Goal: Information Seeking & Learning: Find specific fact

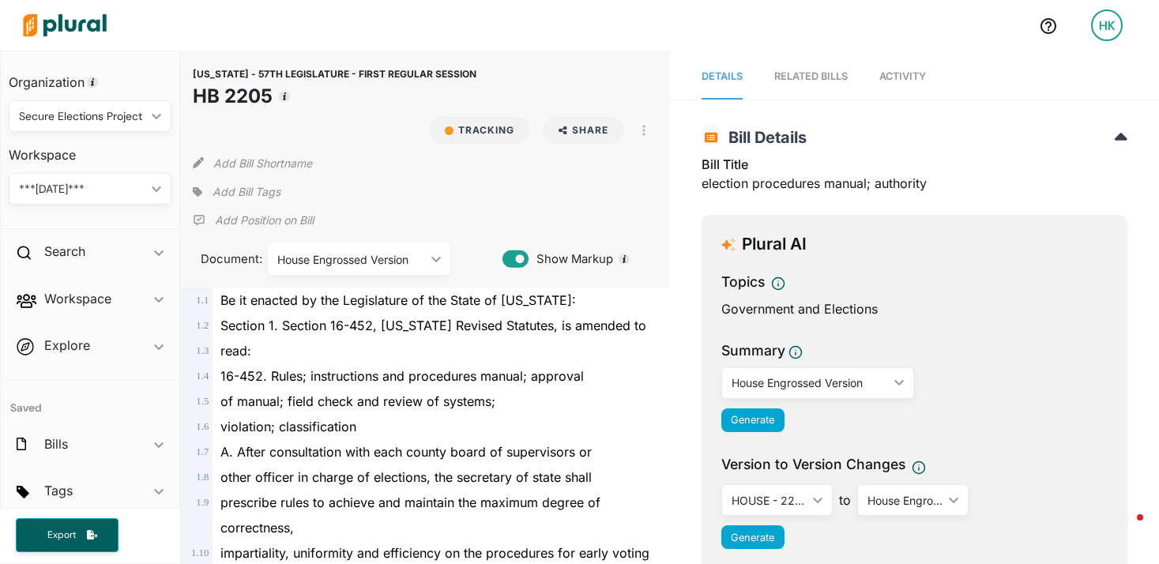
click at [78, 21] on img at bounding box center [64, 25] width 111 height 55
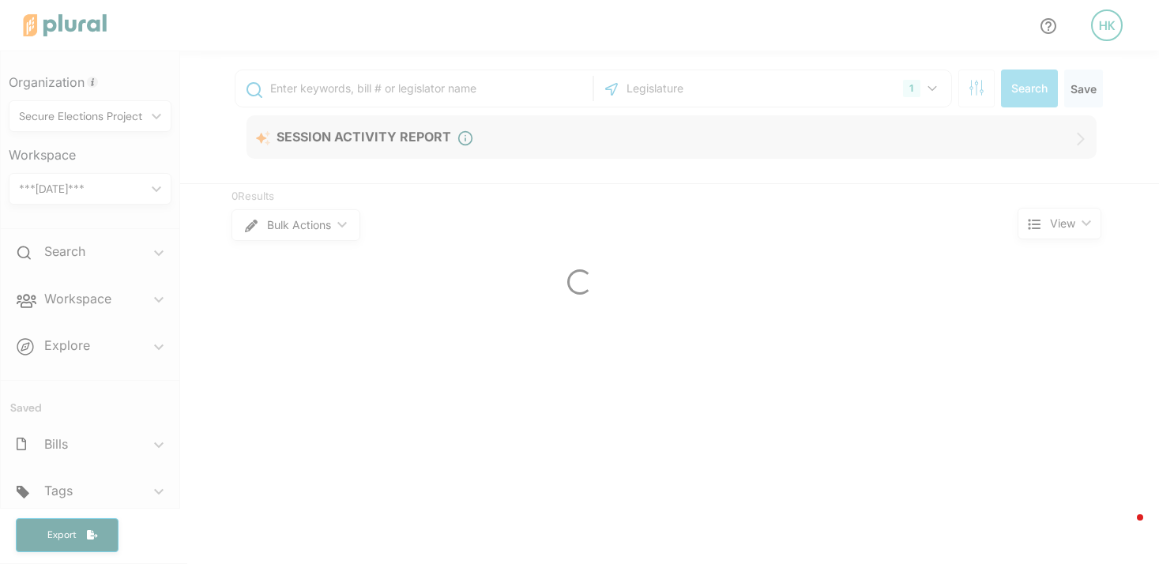
click at [431, 96] on div at bounding box center [579, 282] width 1159 height 564
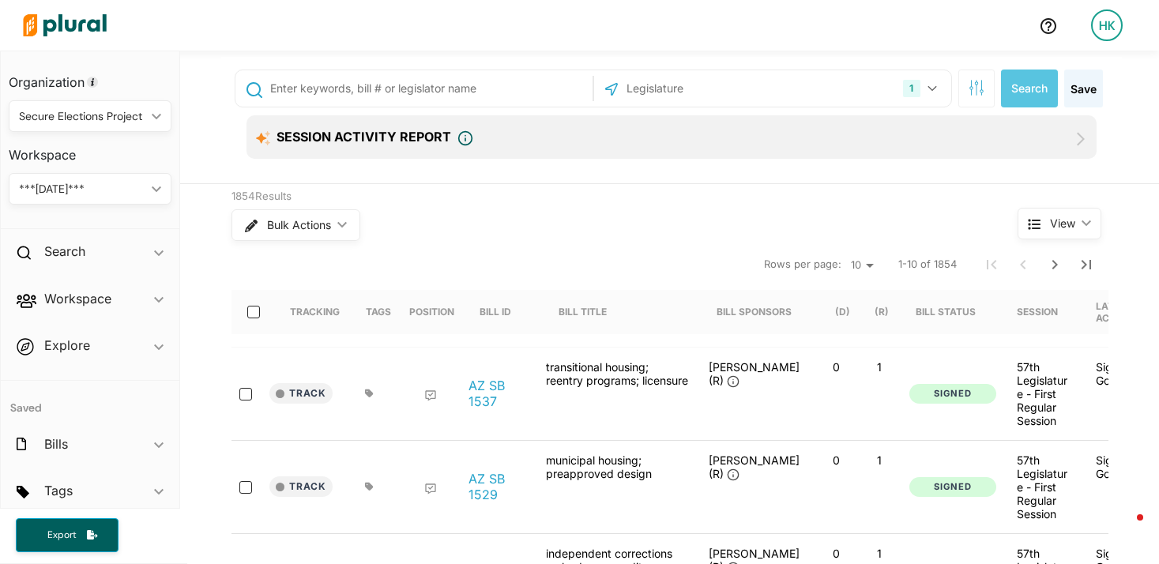
click at [424, 89] on input "text" at bounding box center [429, 88] width 320 height 30
type input "hb 2703"
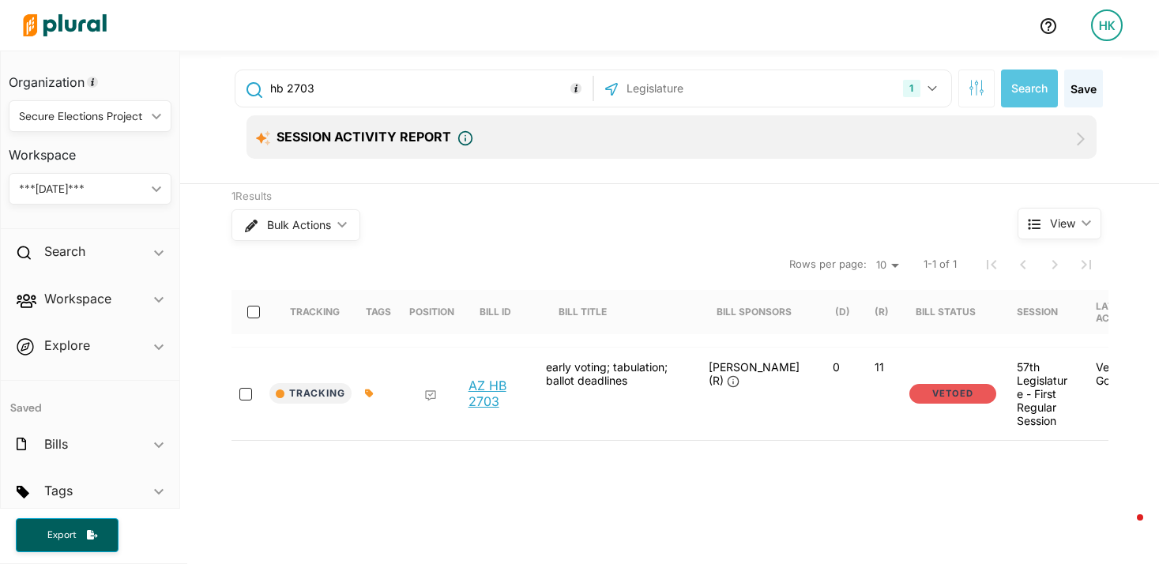
click at [488, 388] on link "AZ HB 2703" at bounding box center [499, 394] width 60 height 32
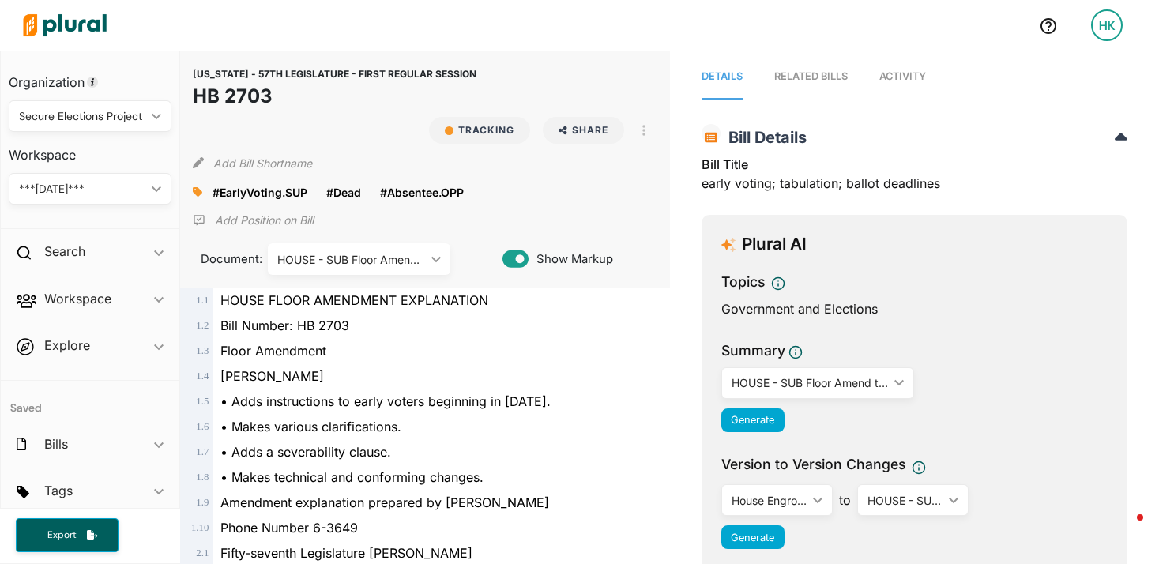
click at [917, 80] on span "Activity" at bounding box center [903, 76] width 47 height 12
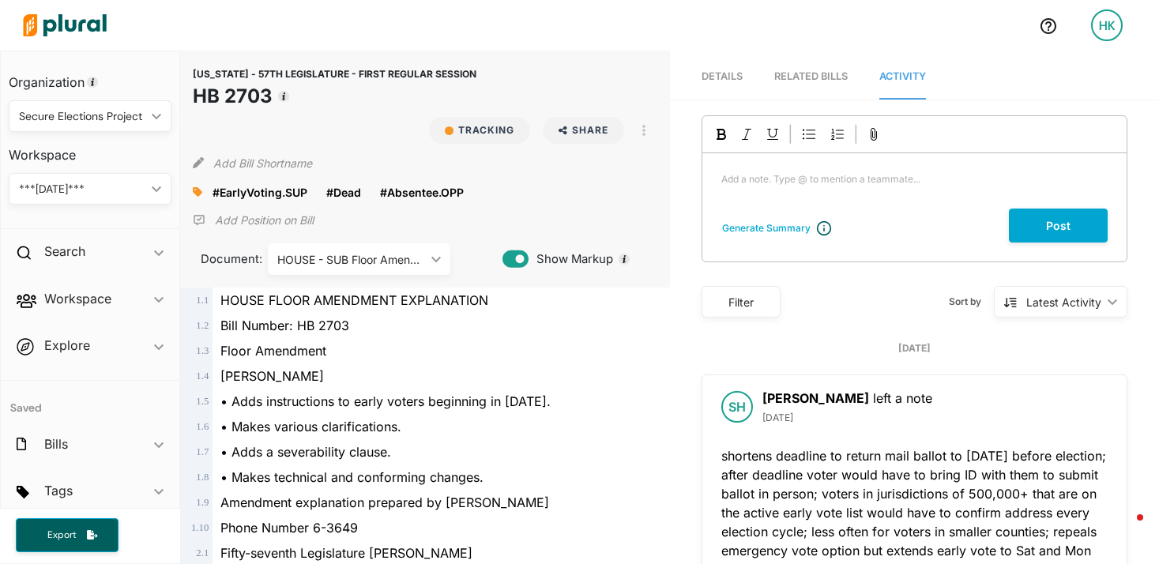
click at [61, 28] on img at bounding box center [64, 25] width 111 height 55
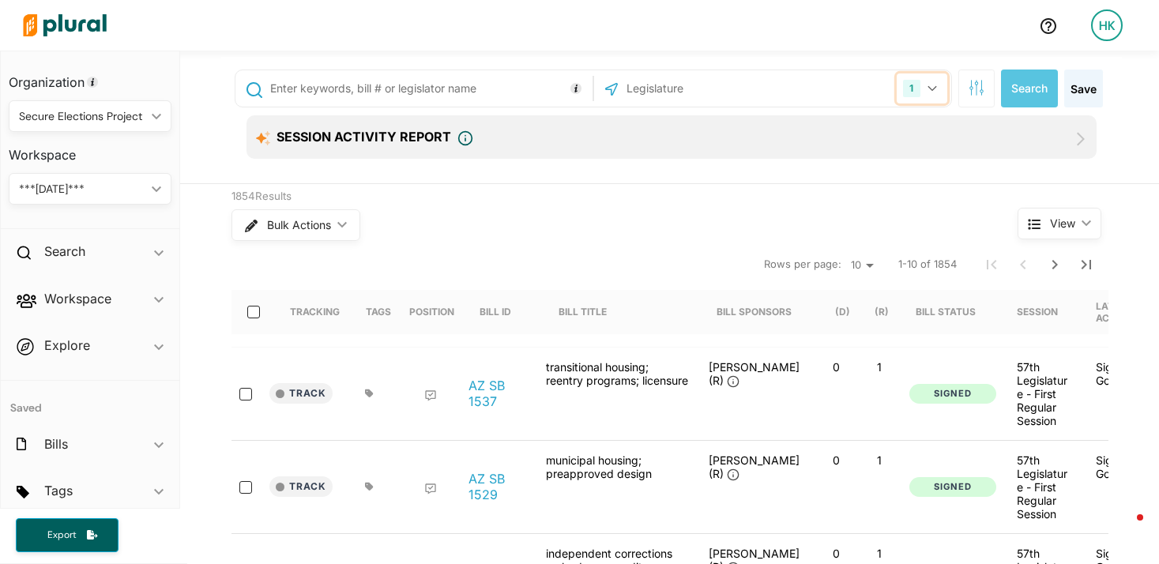
click at [928, 88] on icon "button" at bounding box center [932, 88] width 9 height 6
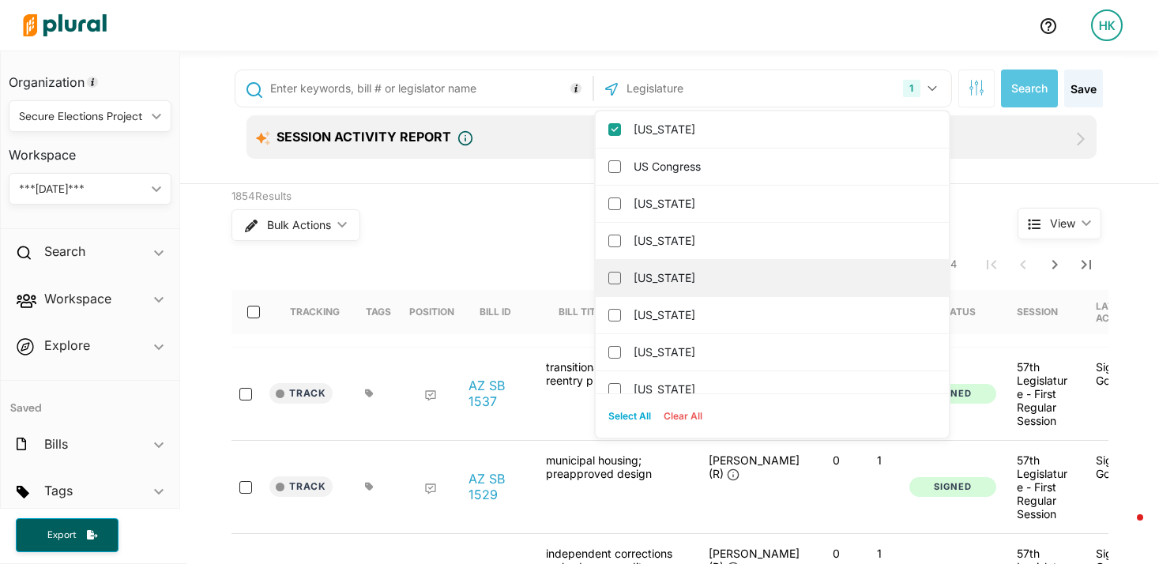
click at [605, 284] on div "[US_STATE]" at bounding box center [772, 278] width 353 height 37
click at [608, 276] on input "[US_STATE]" at bounding box center [614, 278] width 13 height 13
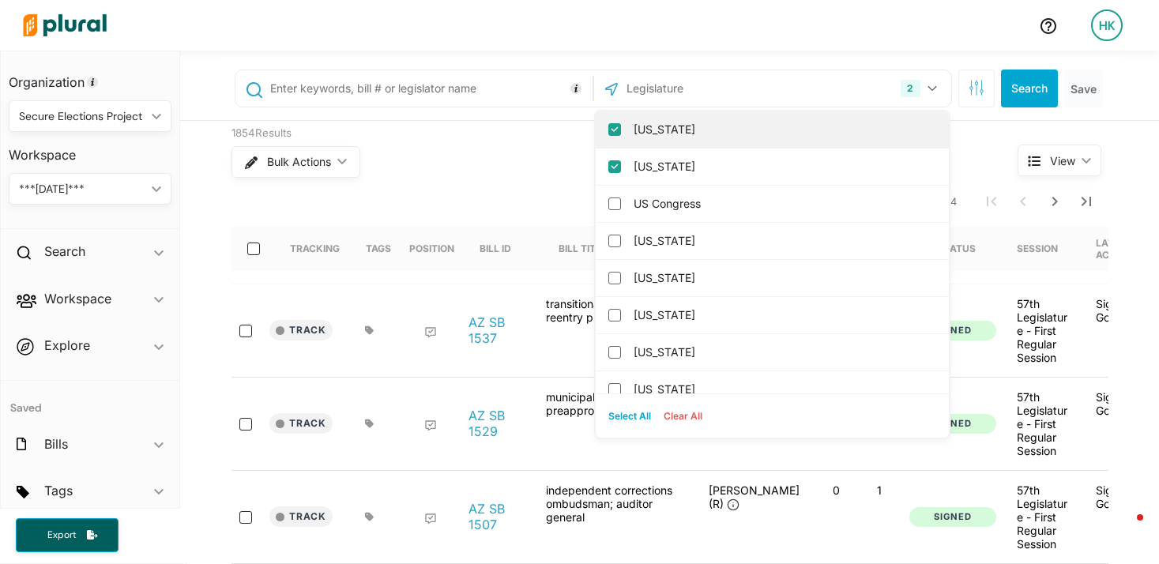
click at [608, 128] on input "[US_STATE]" at bounding box center [614, 129] width 13 height 13
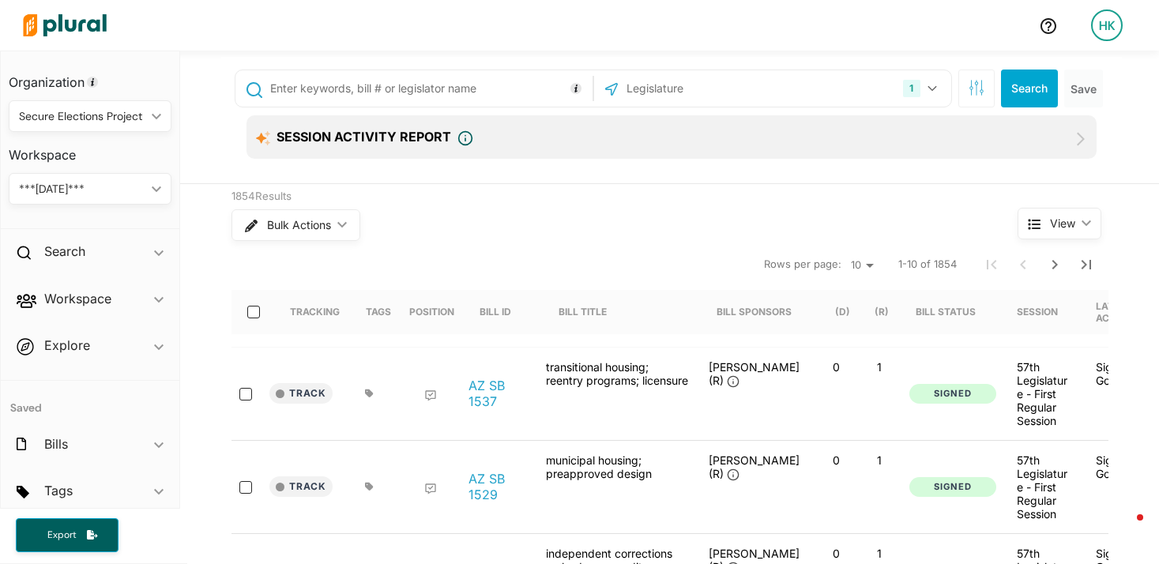
click at [430, 75] on input "text" at bounding box center [429, 88] width 320 height 30
type input "296"
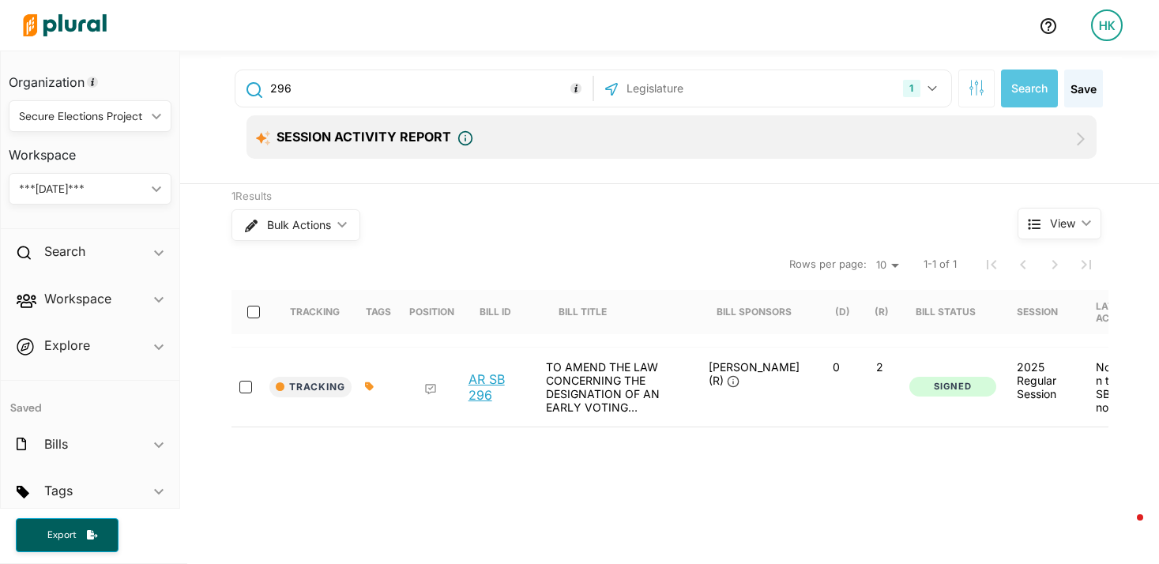
click at [499, 378] on link "AR SB 296" at bounding box center [499, 387] width 60 height 32
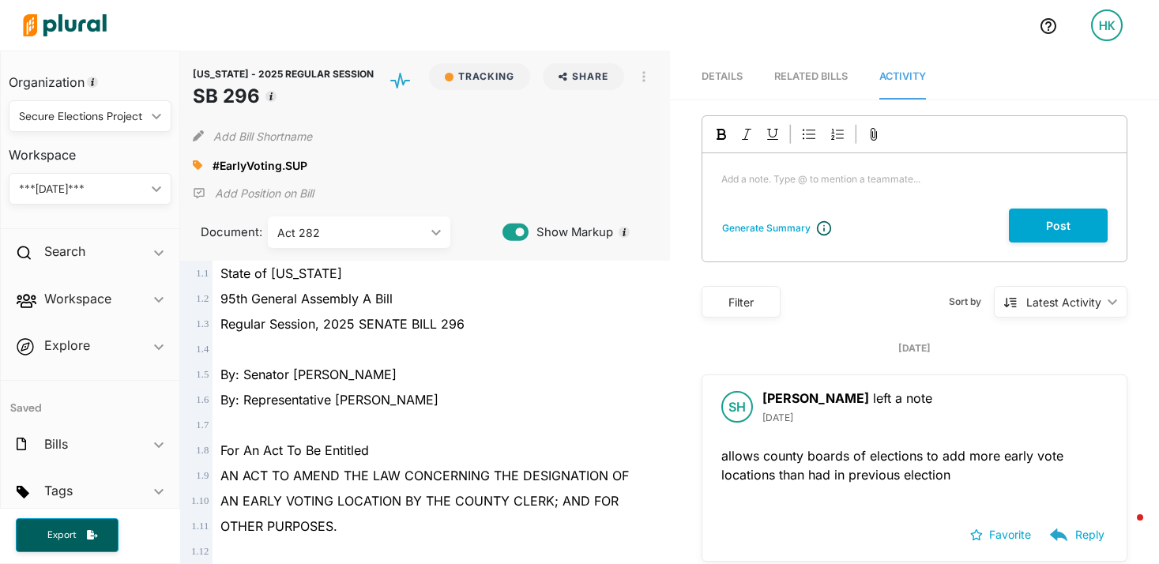
click at [96, 35] on img at bounding box center [64, 25] width 111 height 55
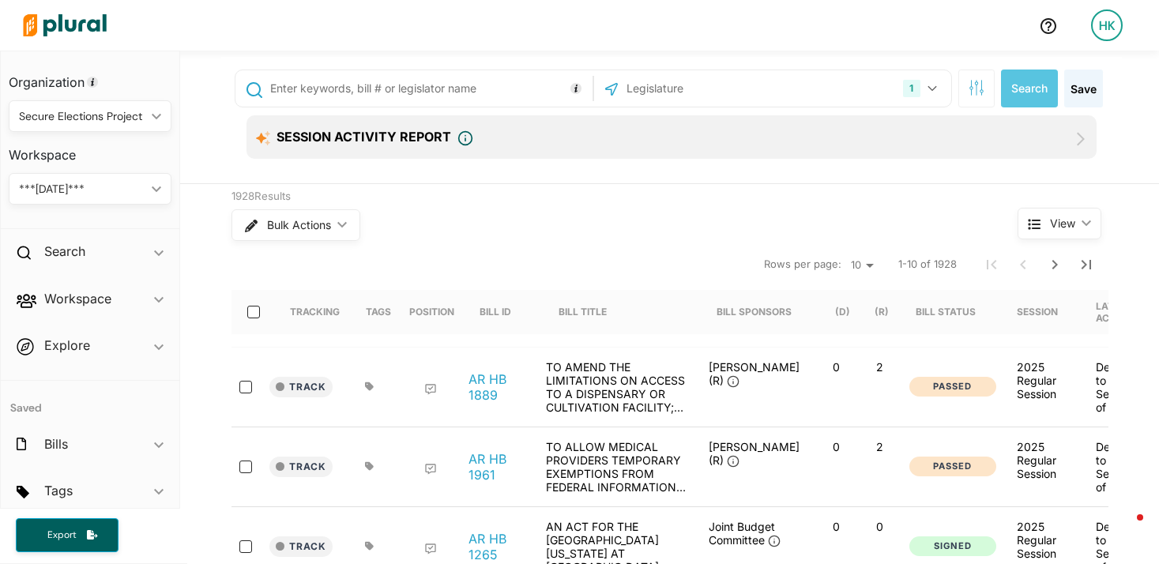
click at [314, 93] on input "text" at bounding box center [429, 88] width 320 height 30
type input "1925"
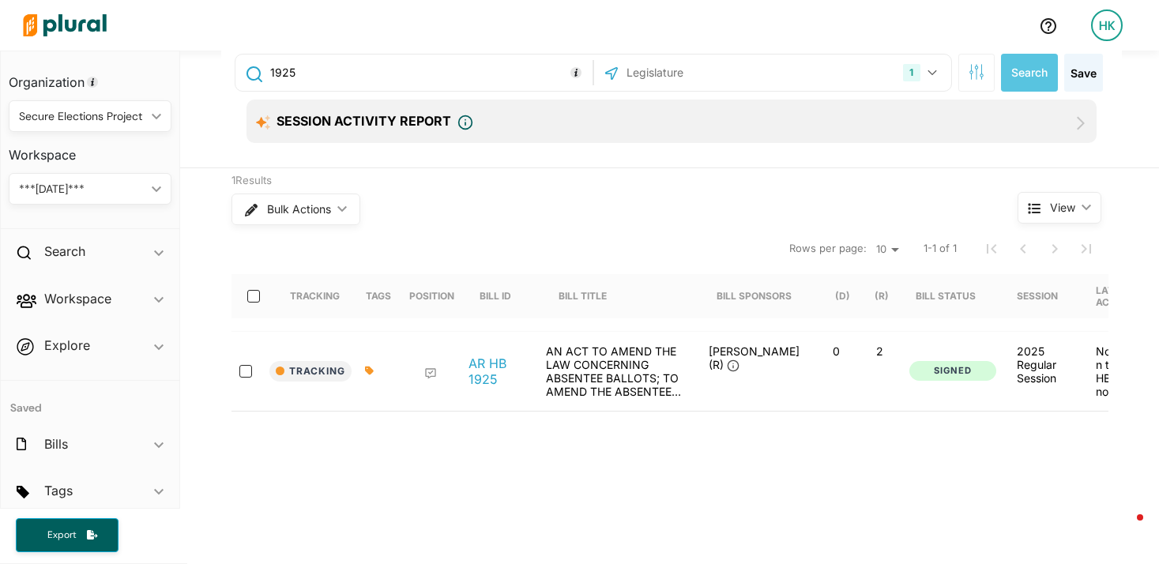
scroll to position [20, 0]
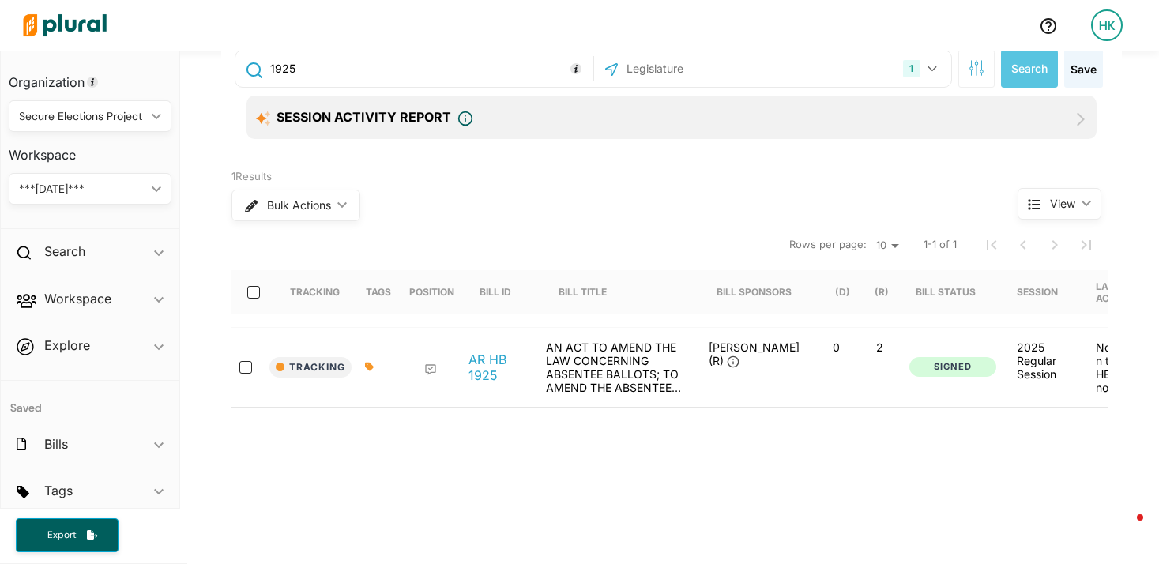
click at [477, 365] on link "AR HB 1925" at bounding box center [499, 368] width 60 height 32
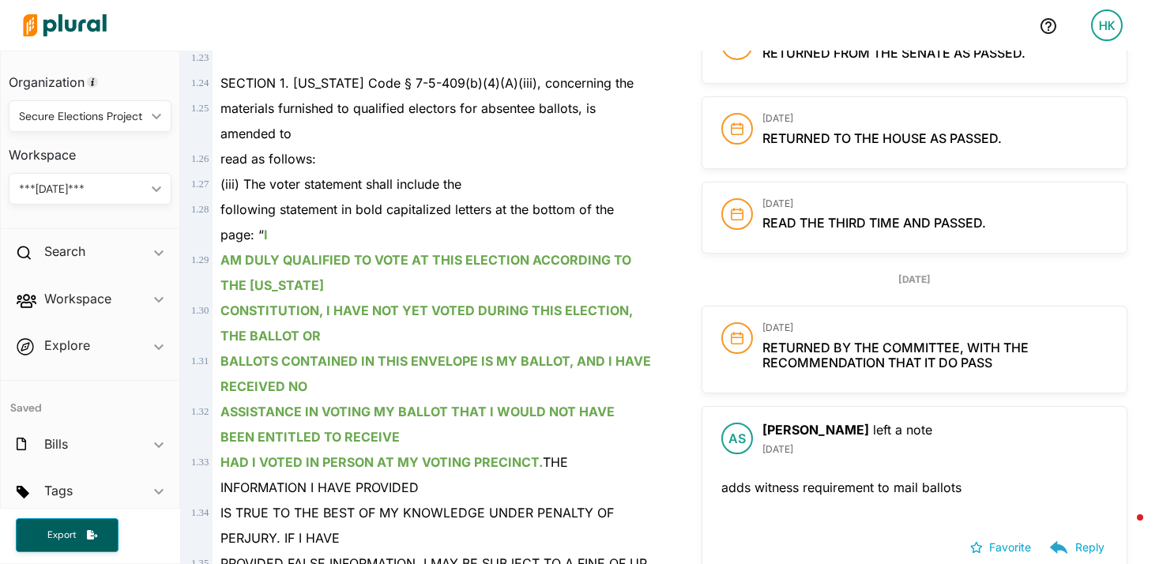
scroll to position [806, 0]
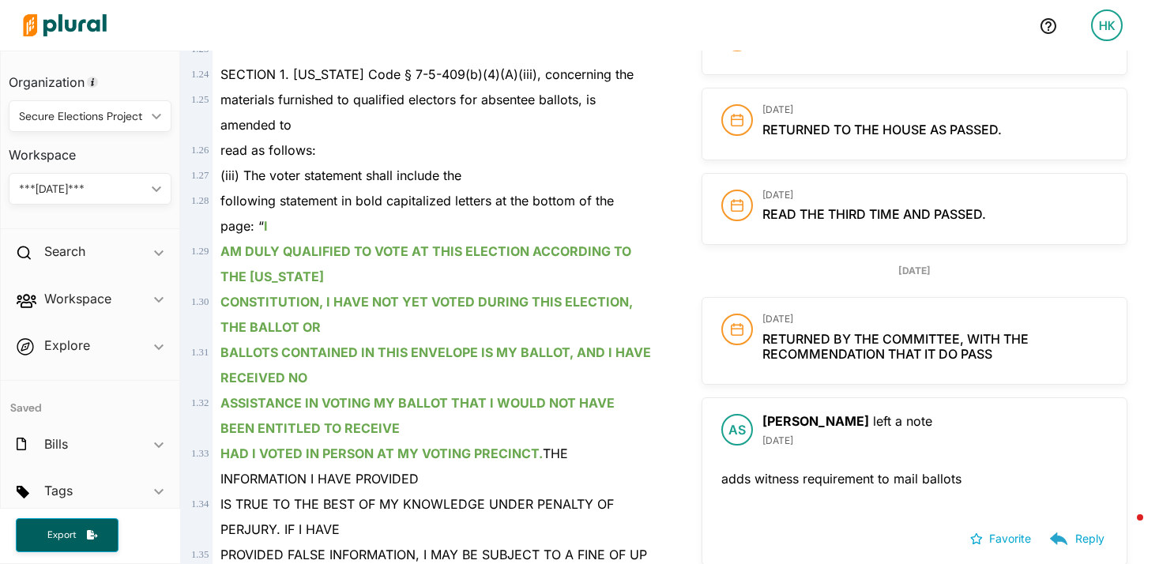
click at [37, 16] on img at bounding box center [64, 25] width 111 height 55
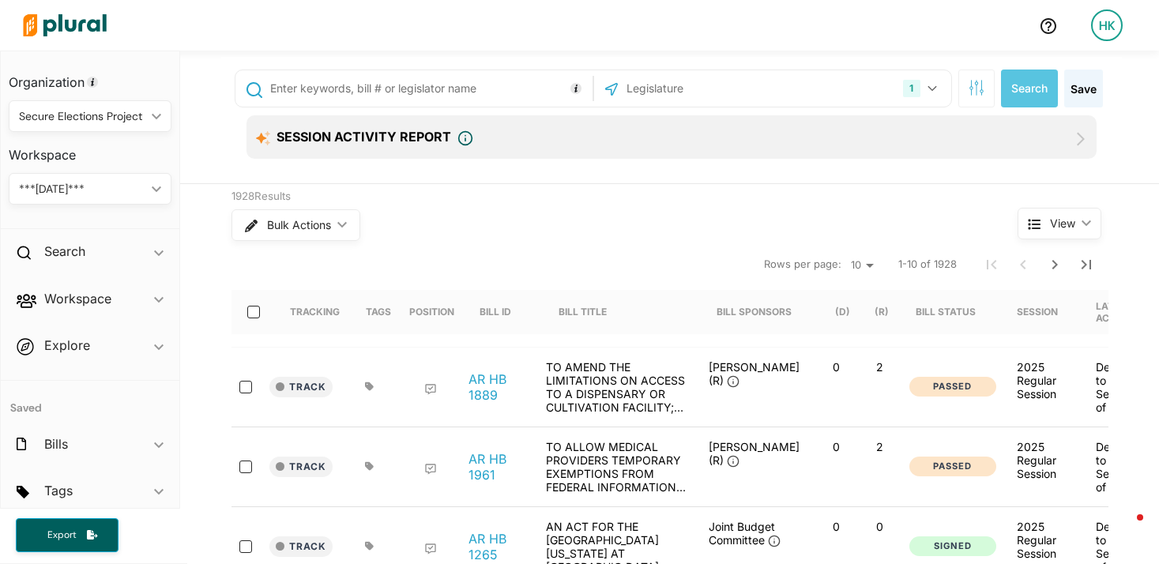
click at [330, 86] on input "text" at bounding box center [429, 88] width 320 height 30
type input "479"
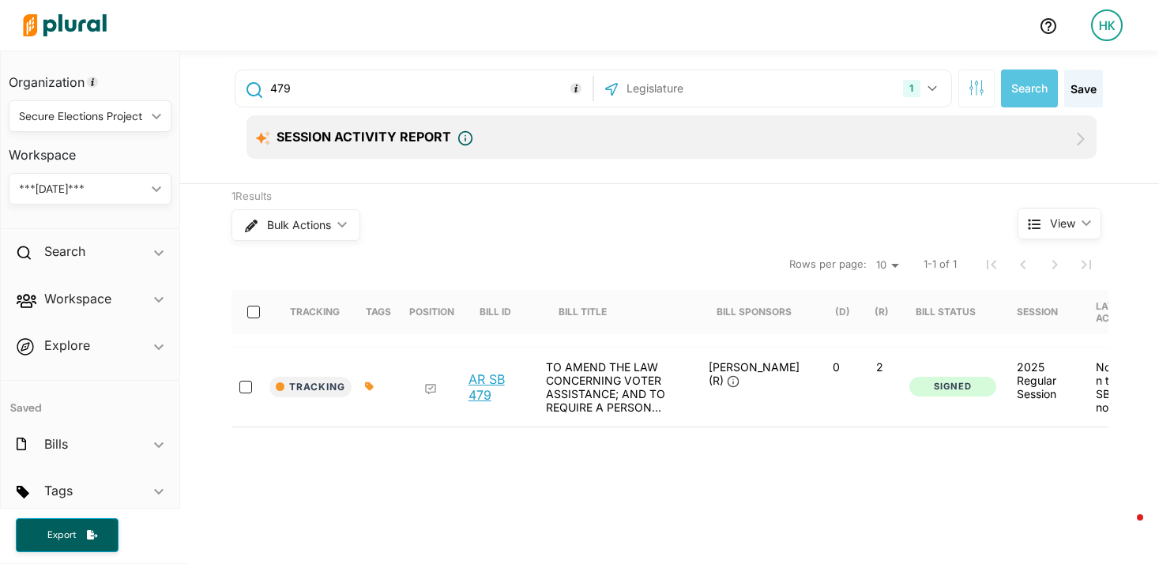
click at [469, 394] on link "AR SB 479" at bounding box center [499, 387] width 60 height 32
